Goal: Task Accomplishment & Management: Manage account settings

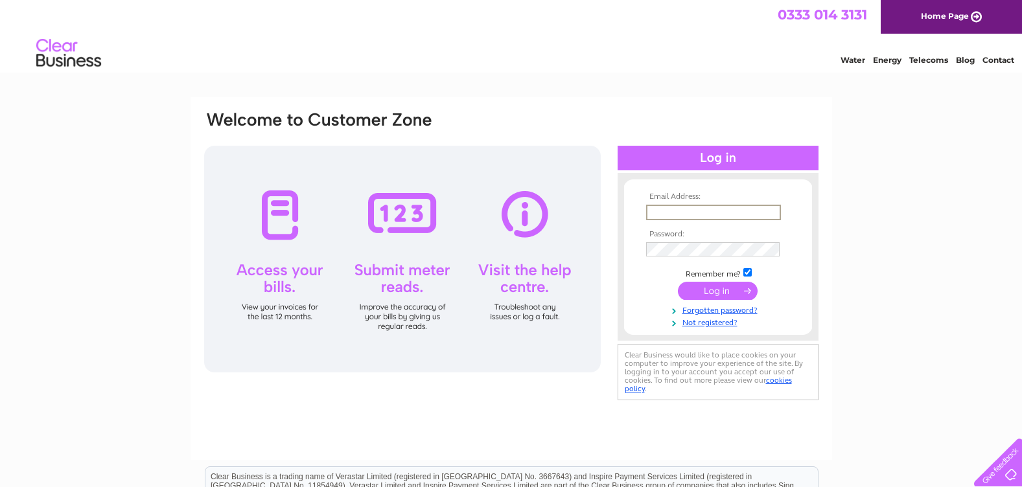
click at [675, 214] on input "text" at bounding box center [713, 213] width 135 height 16
type input "sandra@wcp.co.uk"
click at [715, 291] on input "submit" at bounding box center [718, 291] width 80 height 18
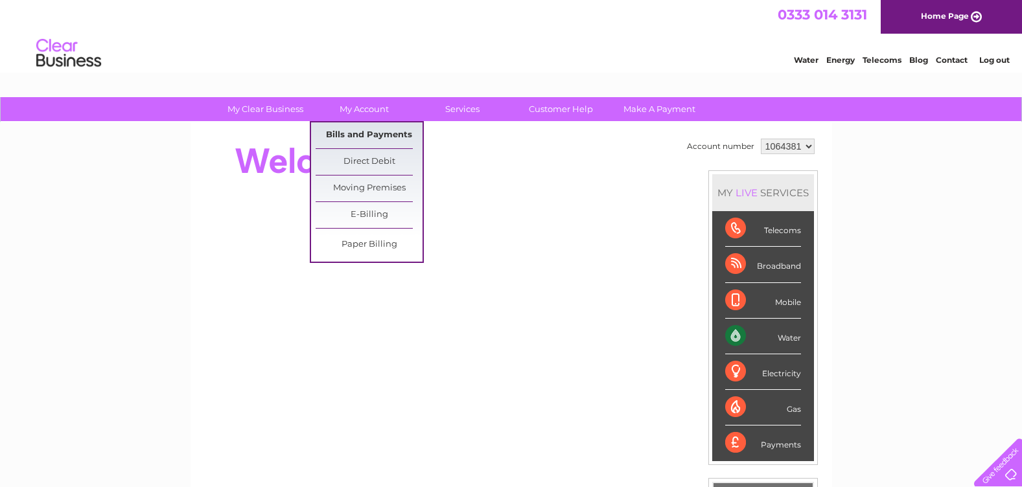
click at [360, 129] on link "Bills and Payments" at bounding box center [369, 135] width 107 height 26
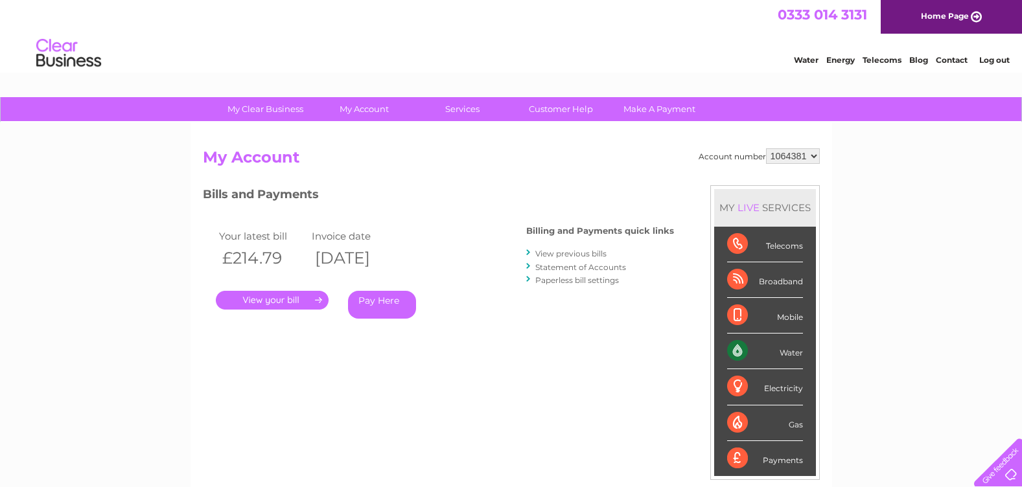
click at [275, 297] on link "." at bounding box center [272, 300] width 113 height 19
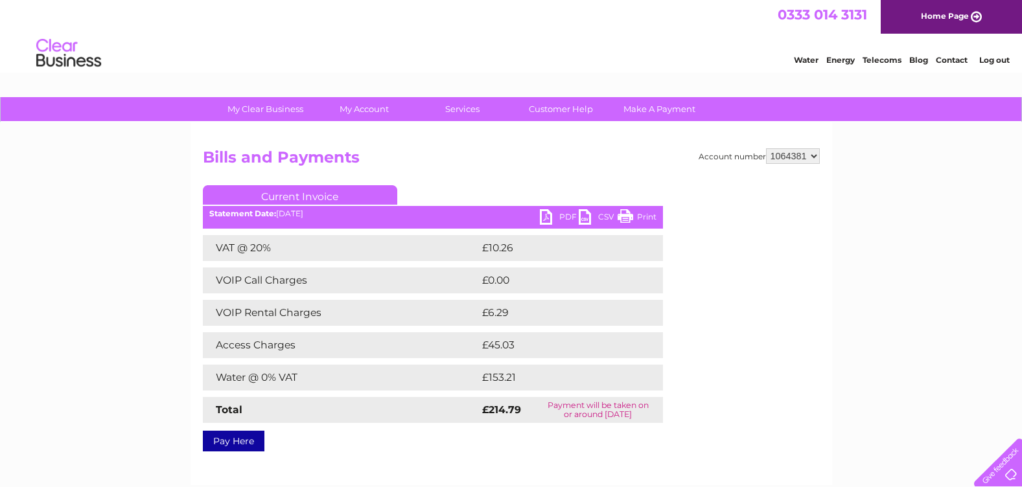
click at [548, 213] on link "PDF" at bounding box center [559, 218] width 39 height 19
click at [982, 58] on link "Log out" at bounding box center [994, 60] width 30 height 10
